Goal: Task Accomplishment & Management: Manage account settings

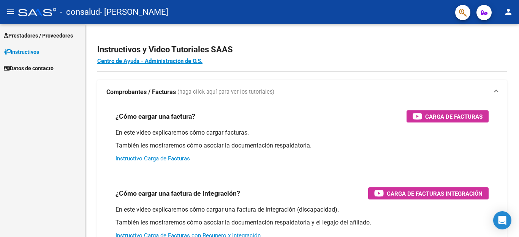
click at [52, 39] on span "Prestadores / Proveedores" at bounding box center [38, 36] width 69 height 8
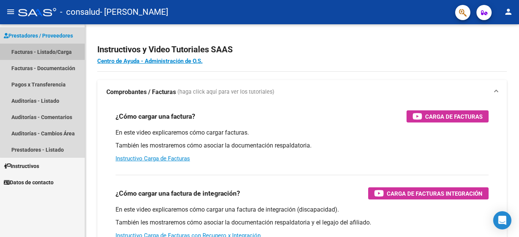
click at [53, 52] on link "Facturas - Listado/Carga" at bounding box center [42, 52] width 85 height 16
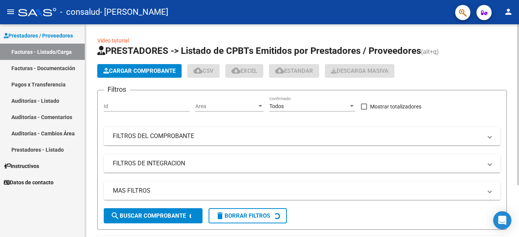
click at [519, 193] on div at bounding box center [518, 130] width 2 height 213
click at [519, 185] on div at bounding box center [518, 104] width 2 height 161
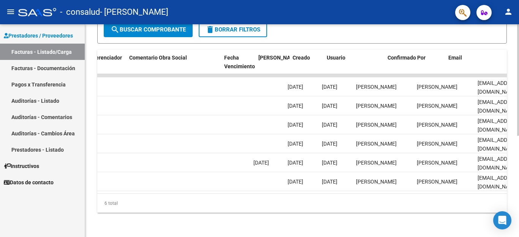
scroll to position [0, 1192]
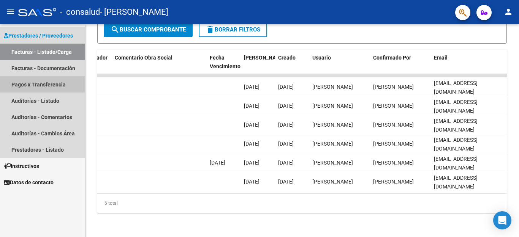
click at [34, 86] on link "Pagos x Transferencia" at bounding box center [42, 84] width 85 height 16
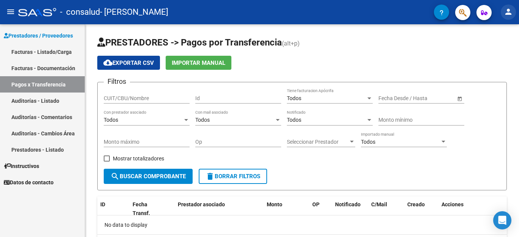
click at [507, 14] on mat-icon "person" at bounding box center [508, 11] width 9 height 9
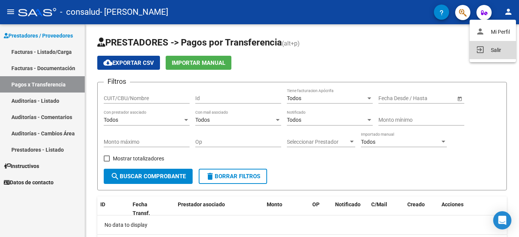
click at [492, 52] on button "exit_to_app Salir" at bounding box center [493, 50] width 46 height 18
